Goal: Submit feedback/report problem

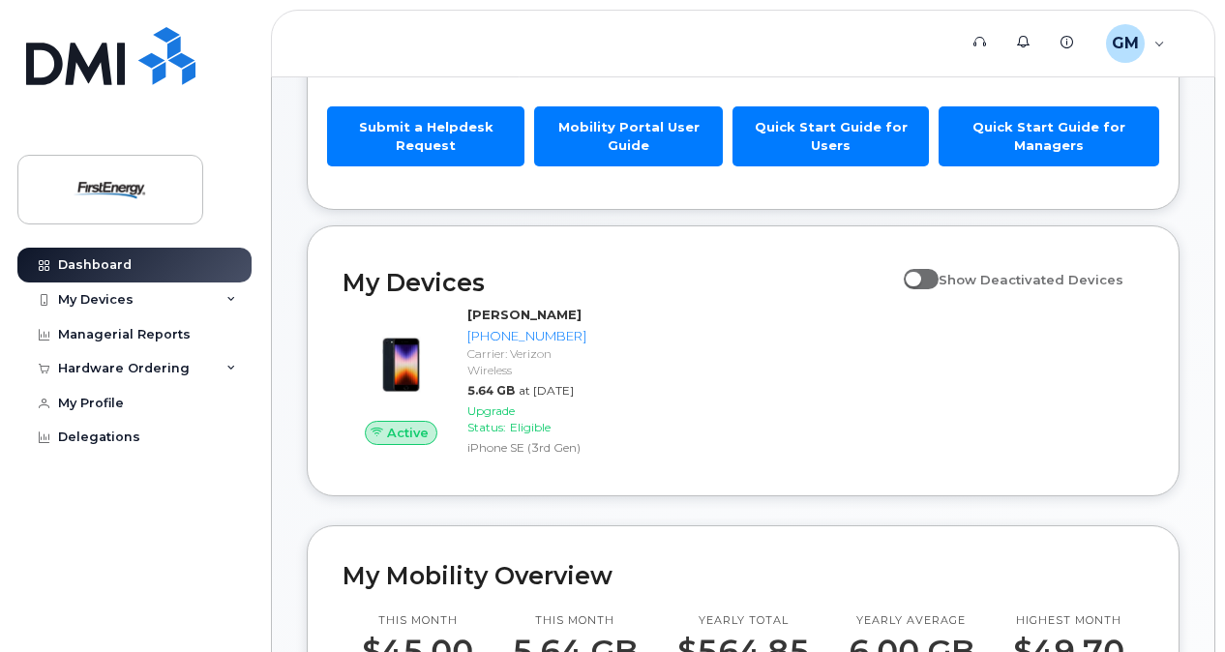
scroll to position [225, 0]
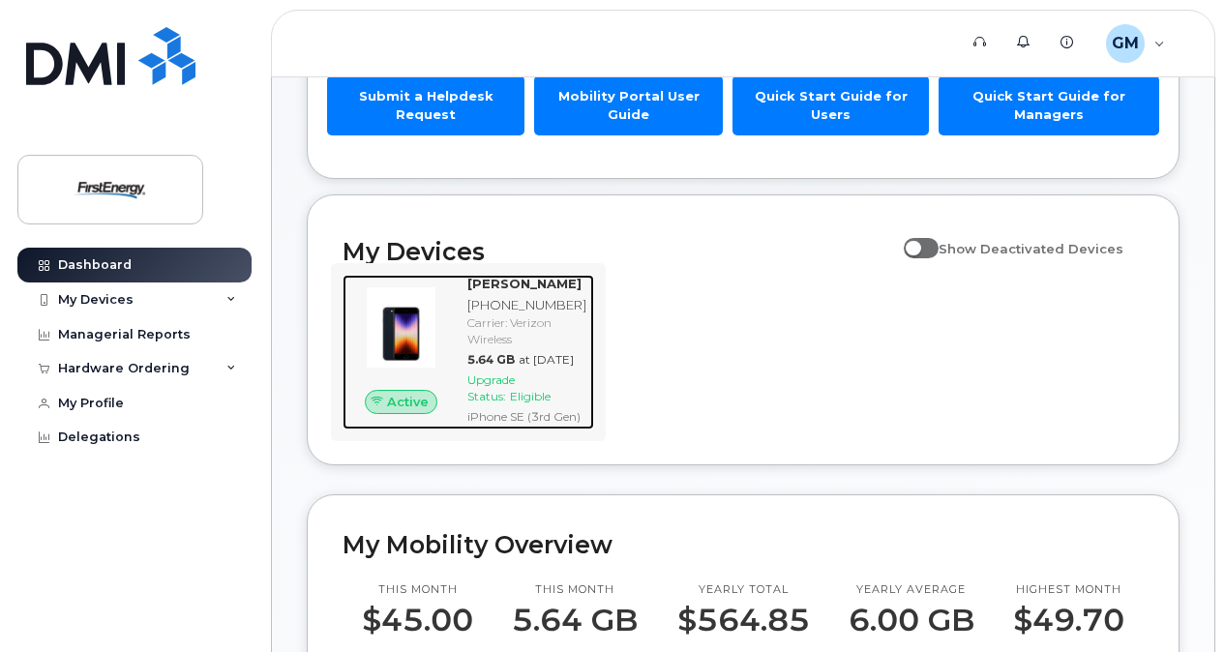
click at [499, 404] on span "Upgrade Status:" at bounding box center [491, 388] width 47 height 31
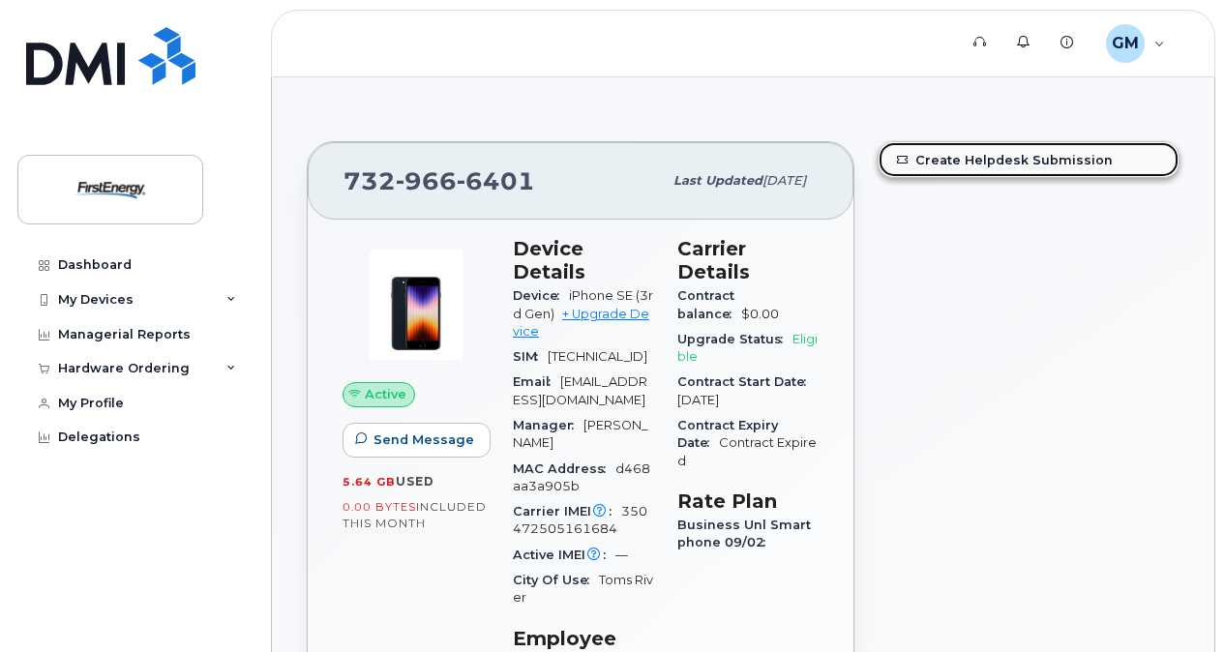
click at [1002, 157] on link "Create Helpdesk Submission" at bounding box center [1029, 159] width 300 height 35
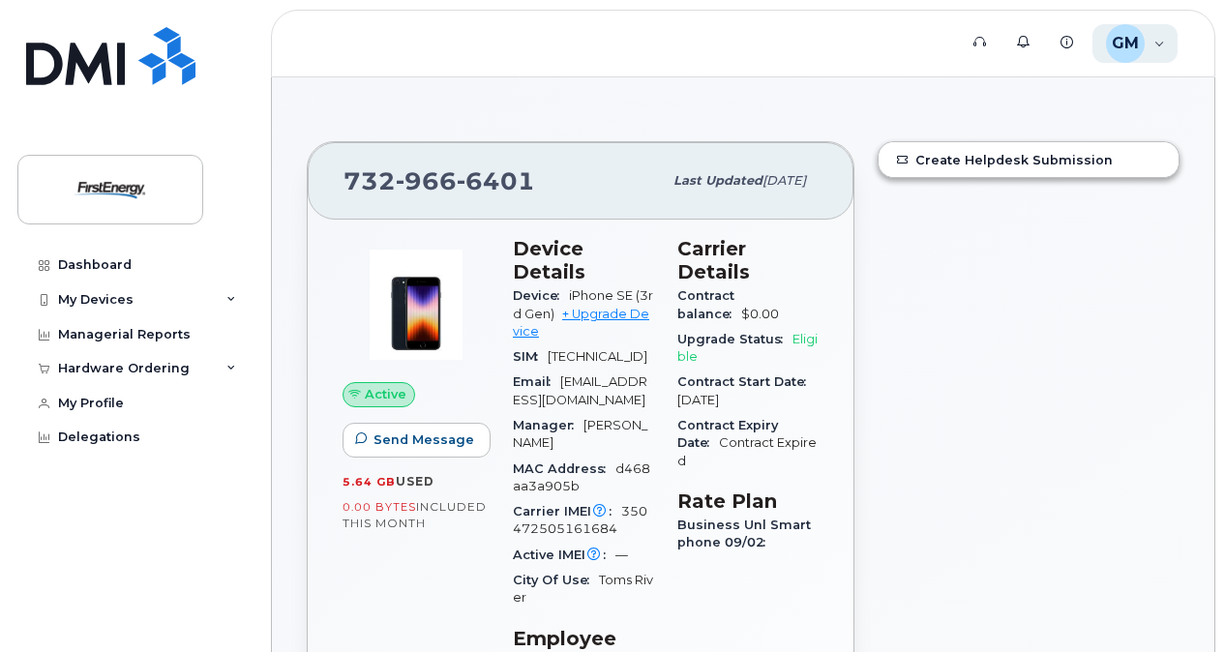
click at [1119, 48] on span "GM" at bounding box center [1125, 43] width 27 height 23
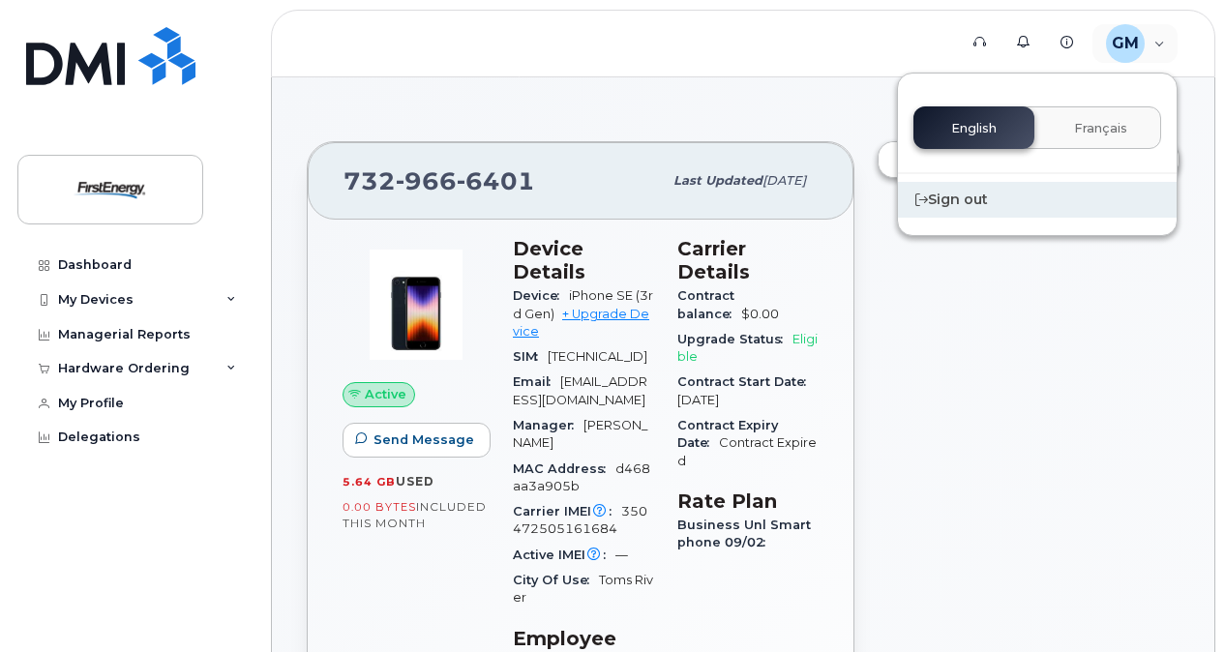
click at [980, 196] on div "Sign out" at bounding box center [1037, 200] width 279 height 36
